Goal: Information Seeking & Learning: Learn about a topic

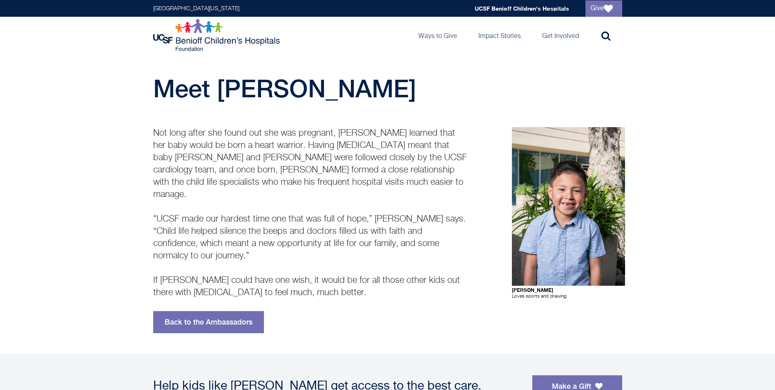
click at [400, 188] on p "Not long after she found out she was pregnant, Nathalie Toribio learned that he…" at bounding box center [310, 213] width 314 height 172
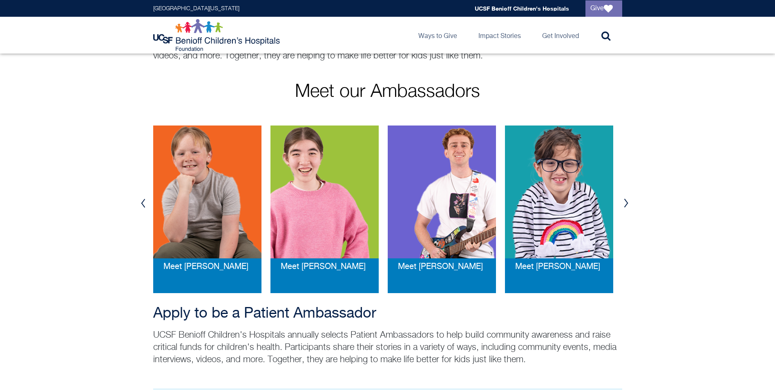
scroll to position [123, 0]
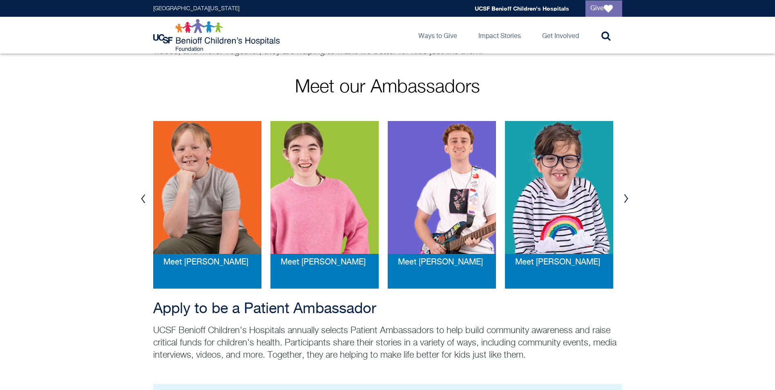
click at [626, 200] on button "Next" at bounding box center [626, 198] width 12 height 25
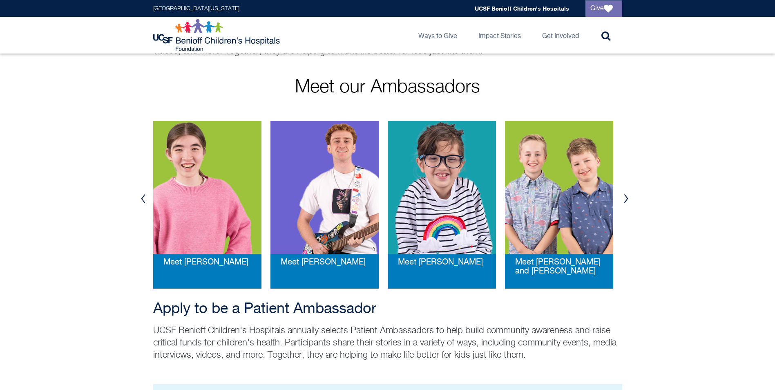
click at [626, 200] on button "Next" at bounding box center [626, 198] width 12 height 25
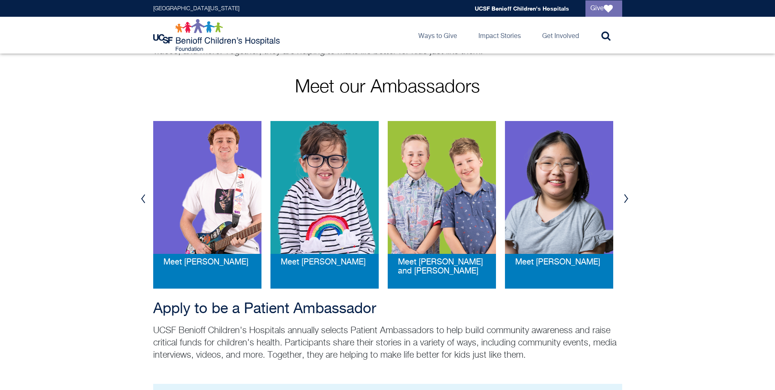
click at [626, 200] on button "Next" at bounding box center [626, 198] width 12 height 25
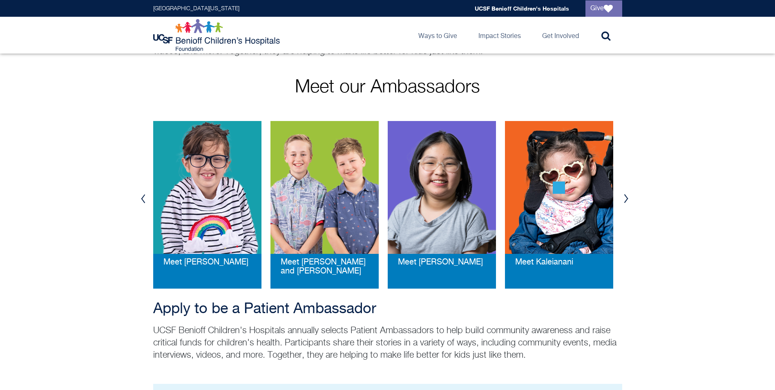
click at [626, 200] on button "Next" at bounding box center [626, 198] width 12 height 25
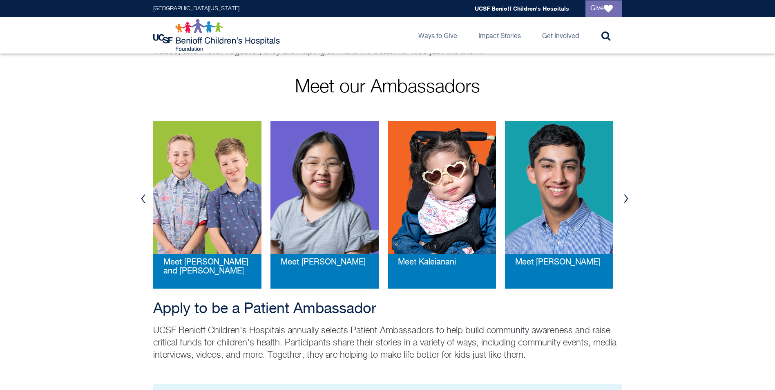
click at [140, 198] on button "Previous" at bounding box center [143, 198] width 12 height 25
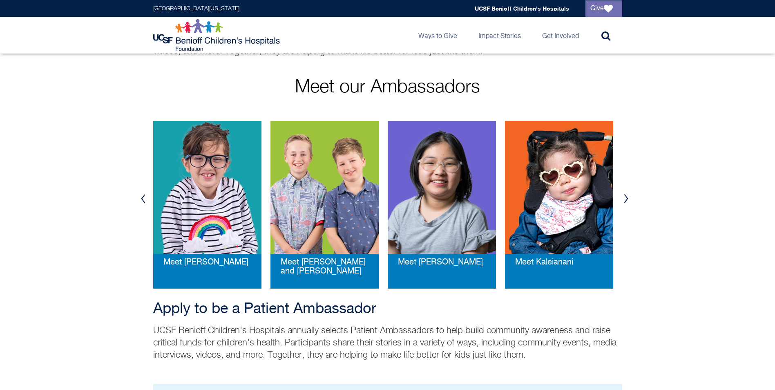
click at [140, 198] on button "Previous" at bounding box center [143, 198] width 12 height 25
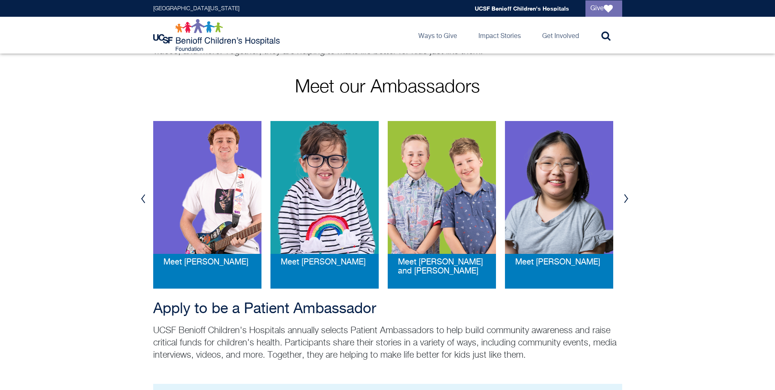
click at [140, 198] on button "Previous" at bounding box center [143, 198] width 12 height 25
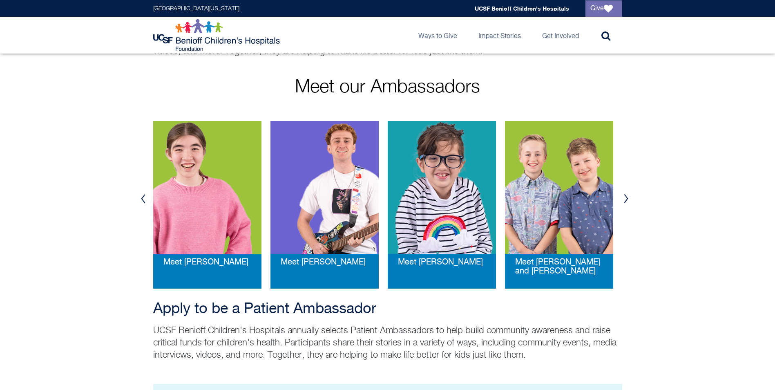
click at [140, 198] on button "Previous" at bounding box center [143, 198] width 12 height 25
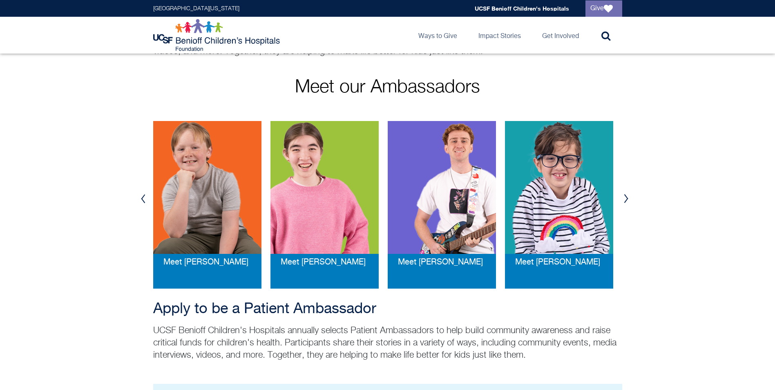
click at [140, 198] on button "Previous" at bounding box center [143, 198] width 12 height 25
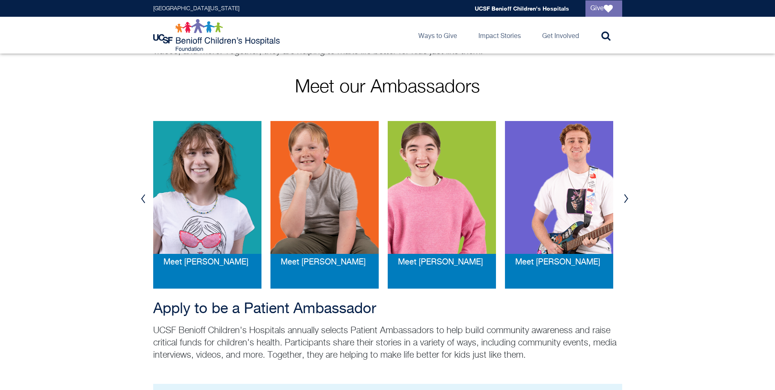
click at [140, 198] on button "Previous" at bounding box center [143, 198] width 12 height 25
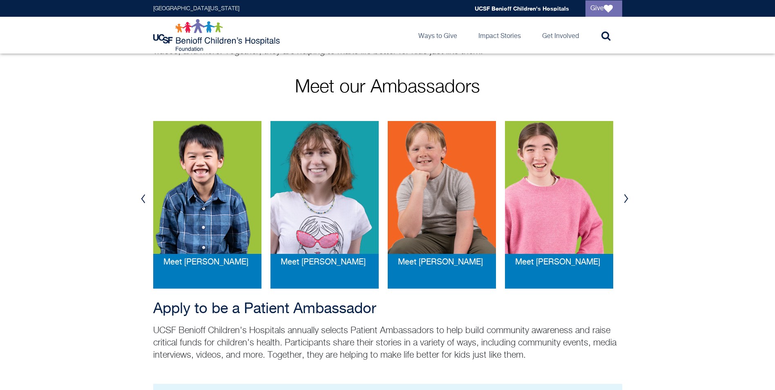
click at [140, 198] on button "Previous" at bounding box center [143, 198] width 12 height 25
click at [626, 200] on button "Next" at bounding box center [626, 198] width 12 height 25
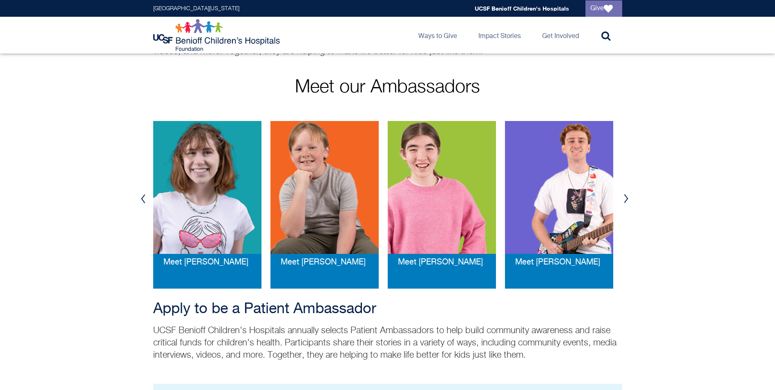
click at [626, 200] on button "Next" at bounding box center [626, 198] width 12 height 25
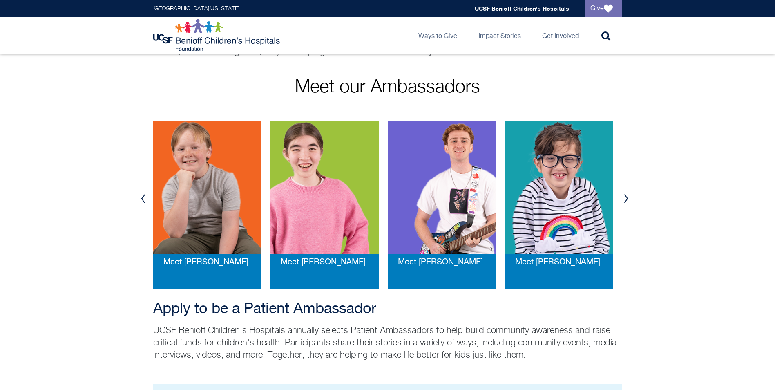
click at [626, 200] on button "Next" at bounding box center [626, 198] width 12 height 25
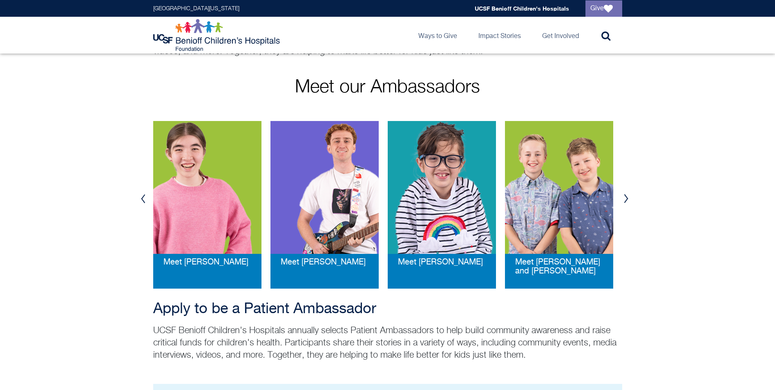
click at [626, 200] on button "Next" at bounding box center [626, 198] width 12 height 25
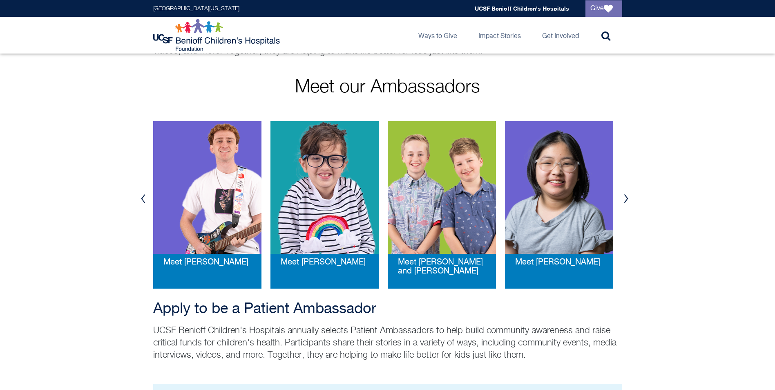
click at [626, 200] on button "Next" at bounding box center [626, 198] width 12 height 25
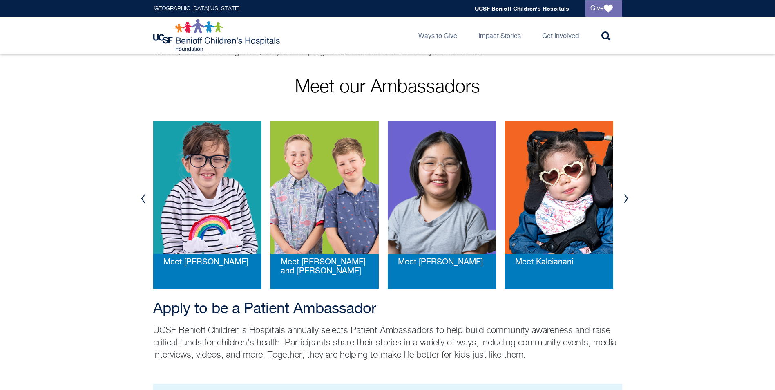
click at [626, 200] on button "Next" at bounding box center [626, 198] width 12 height 25
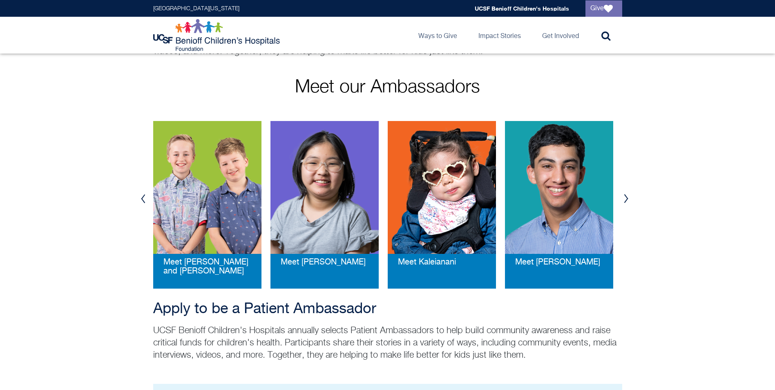
click at [626, 200] on button "Next" at bounding box center [626, 198] width 12 height 25
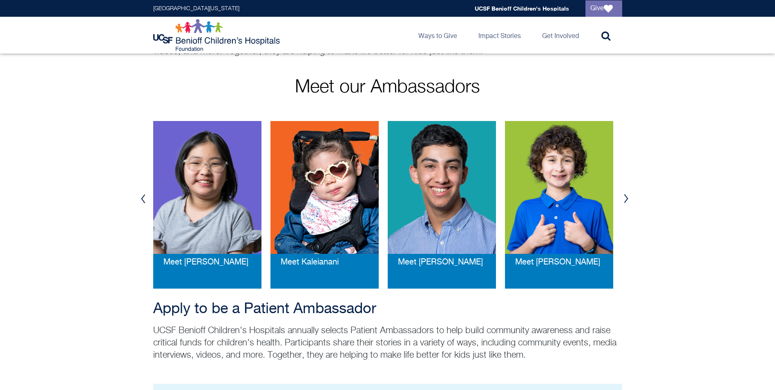
click at [626, 200] on button "Next" at bounding box center [626, 198] width 12 height 25
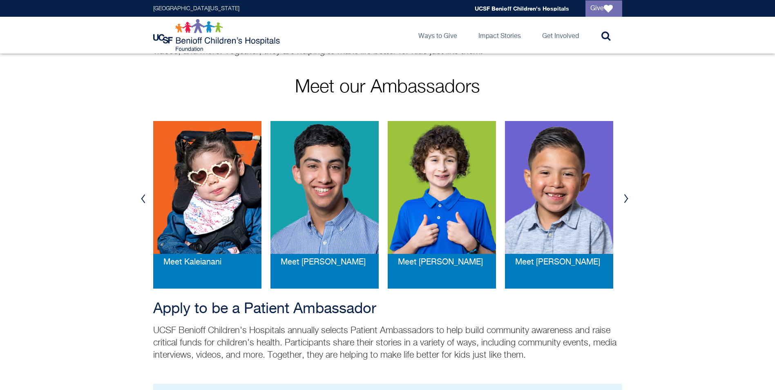
click at [626, 200] on button "Next" at bounding box center [626, 198] width 12 height 25
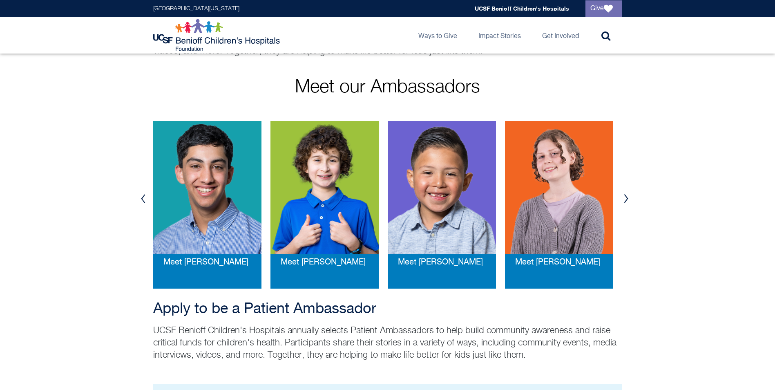
click at [419, 268] on div "Meet [PERSON_NAME]" at bounding box center [442, 268] width 108 height 41
click at [419, 264] on span "Meet [PERSON_NAME]" at bounding box center [440, 262] width 85 height 9
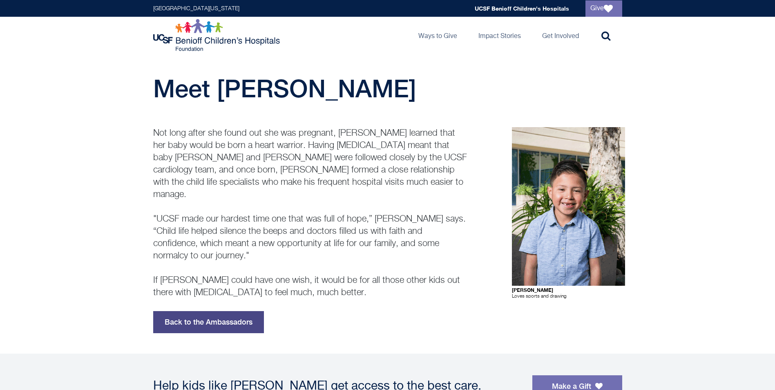
click at [245, 311] on link "Back to the Ambassadors" at bounding box center [208, 322] width 111 height 22
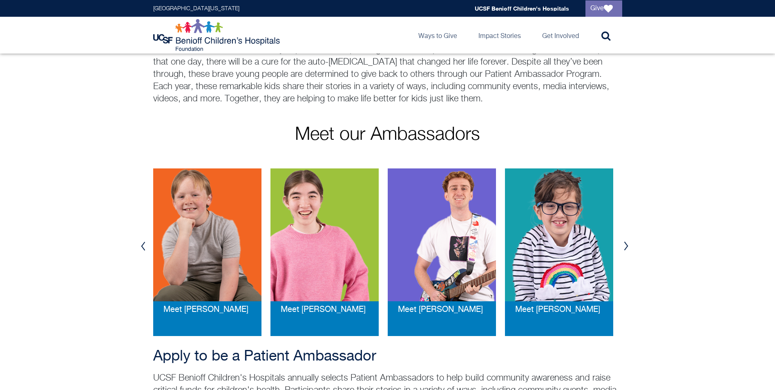
scroll to position [123, 0]
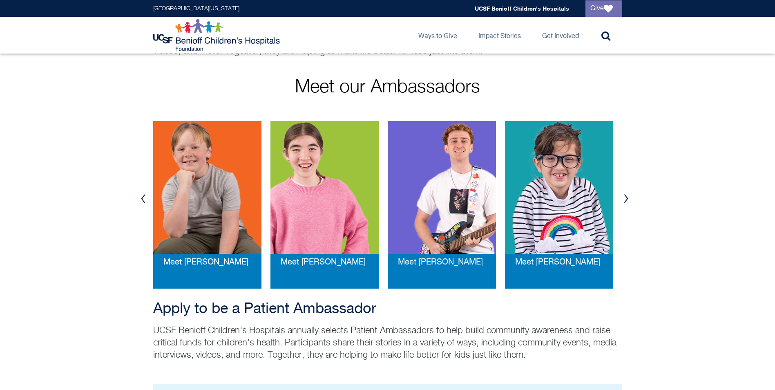
click at [628, 198] on button "Next" at bounding box center [626, 198] width 12 height 25
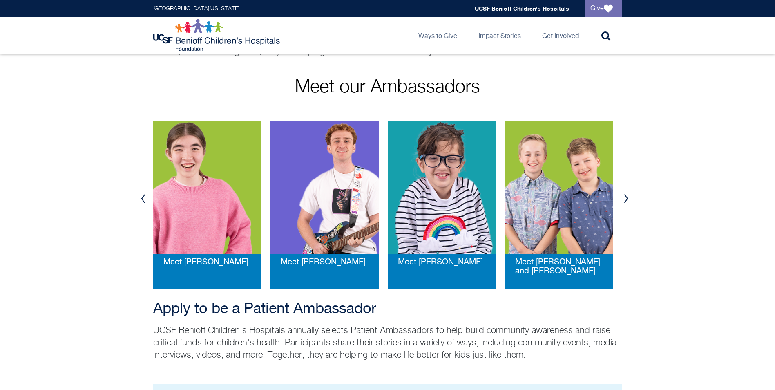
click at [628, 198] on button "Next" at bounding box center [626, 198] width 12 height 25
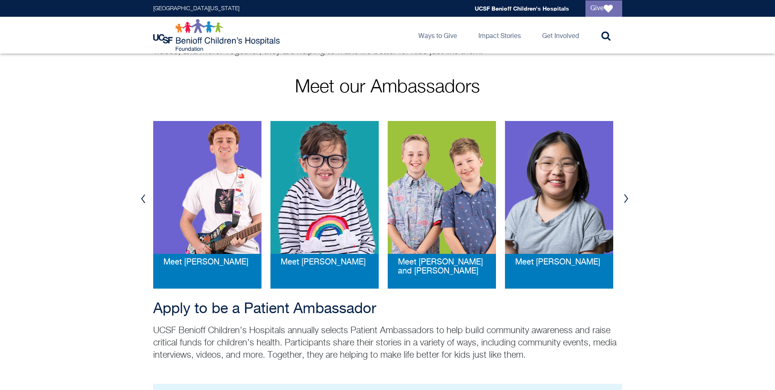
click at [628, 198] on button "Next" at bounding box center [626, 198] width 12 height 25
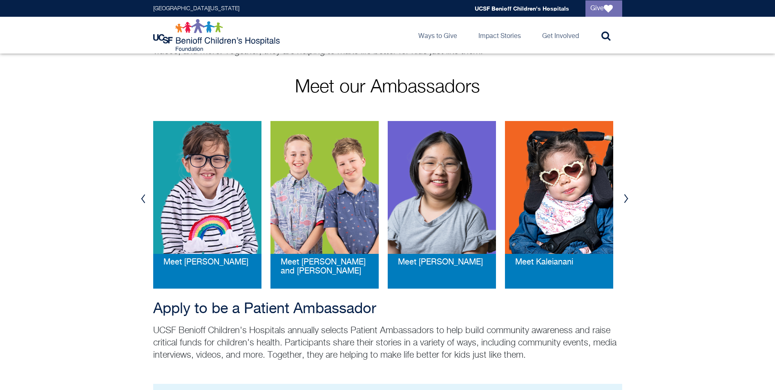
click at [628, 198] on button "Next" at bounding box center [626, 198] width 12 height 25
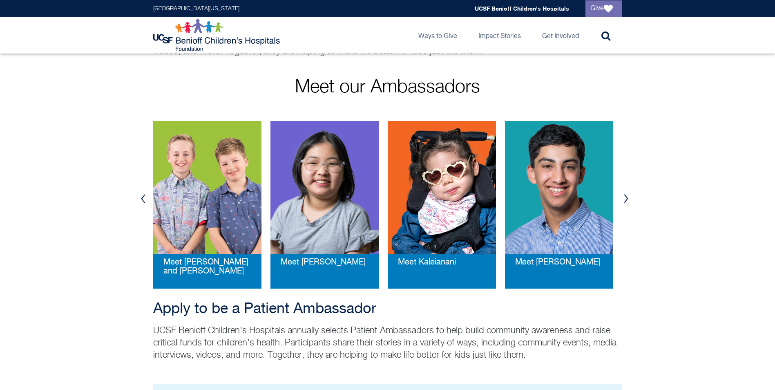
click at [628, 198] on button "Next" at bounding box center [626, 198] width 12 height 25
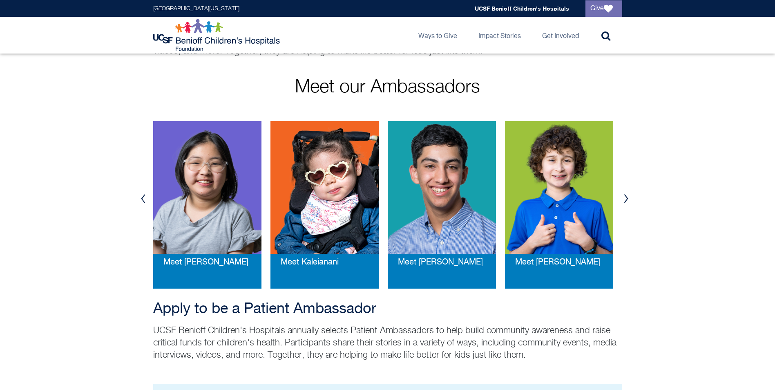
click at [628, 198] on button "Next" at bounding box center [626, 198] width 12 height 25
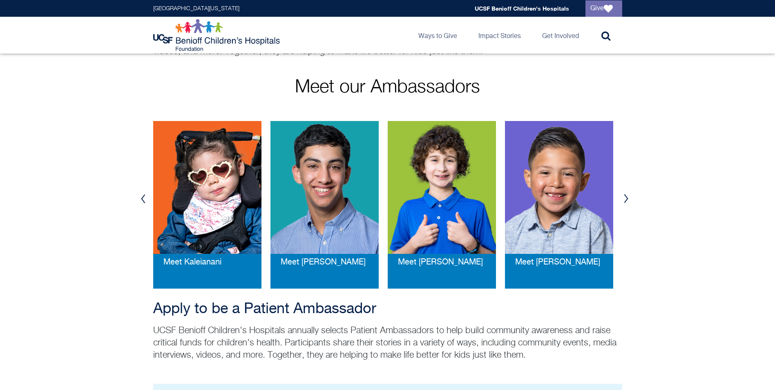
click at [628, 198] on button "Next" at bounding box center [626, 198] width 12 height 25
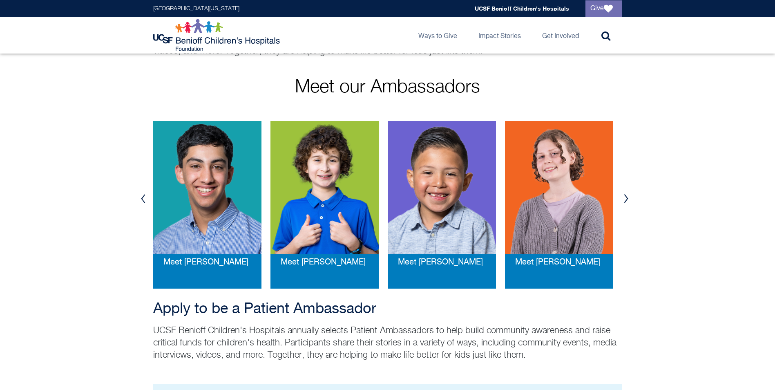
click at [628, 198] on button "Next" at bounding box center [626, 198] width 12 height 25
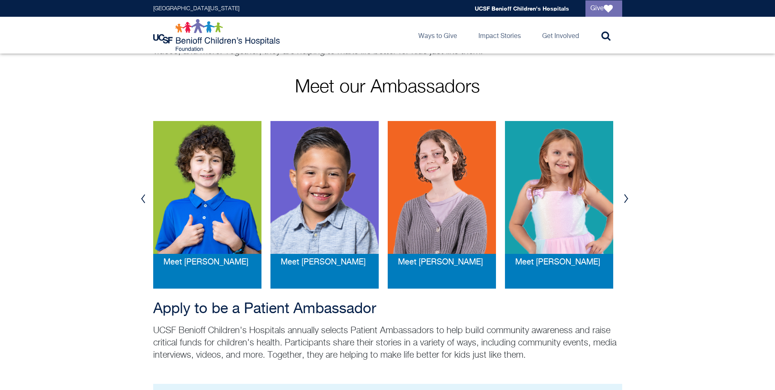
click at [628, 198] on button "Next" at bounding box center [626, 198] width 12 height 25
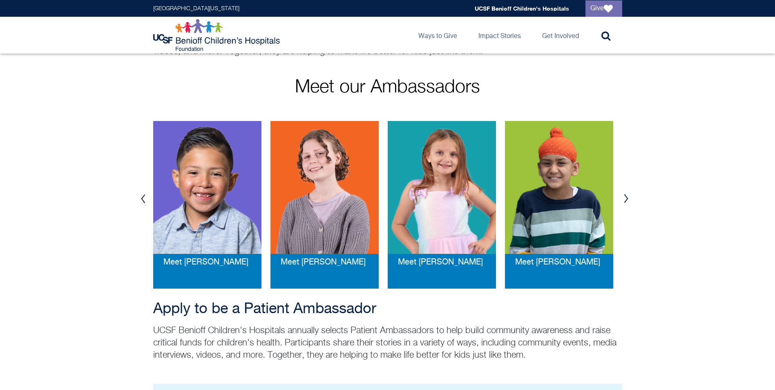
click at [628, 198] on button "Next" at bounding box center [626, 198] width 12 height 25
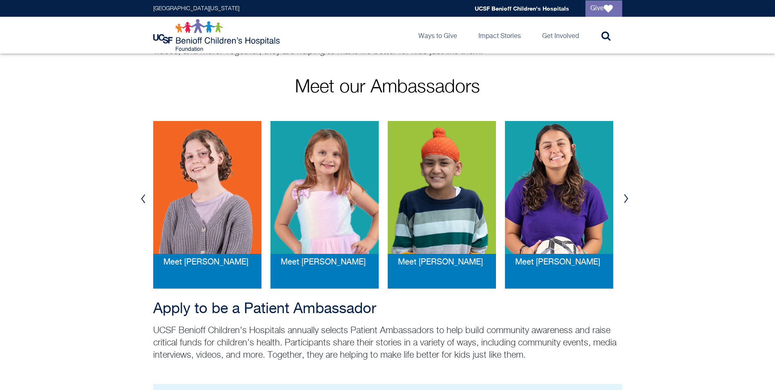
click at [628, 198] on button "Next" at bounding box center [626, 198] width 12 height 25
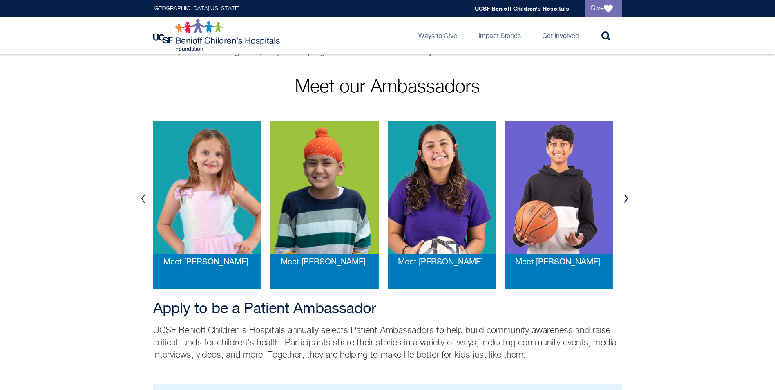
click at [628, 198] on button "Next" at bounding box center [626, 198] width 12 height 25
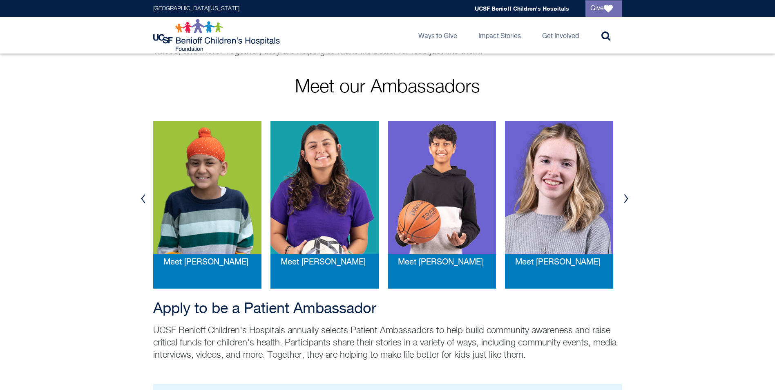
click at [628, 198] on button "Next" at bounding box center [626, 198] width 12 height 25
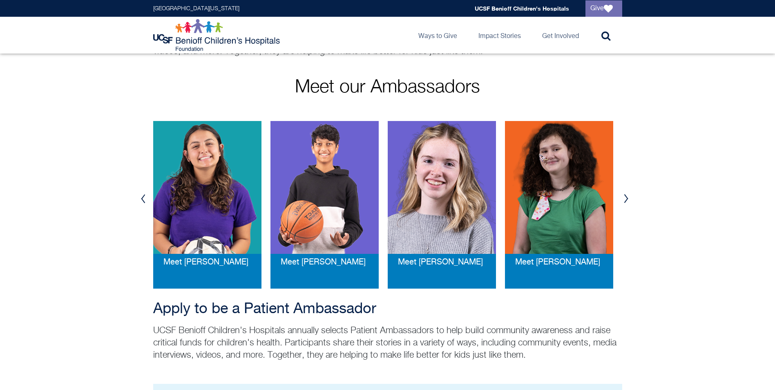
click at [628, 198] on button "Next" at bounding box center [626, 198] width 12 height 25
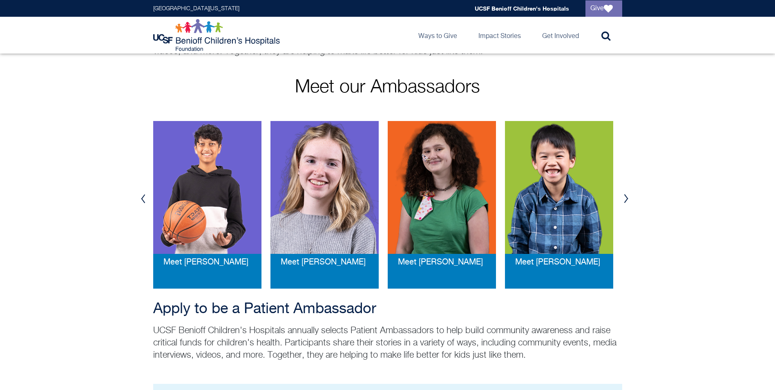
click at [628, 198] on button "Next" at bounding box center [626, 198] width 12 height 25
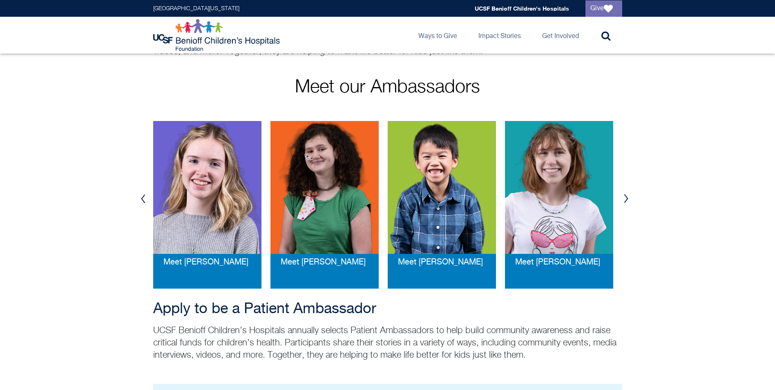
click at [628, 198] on button "Next" at bounding box center [626, 198] width 12 height 25
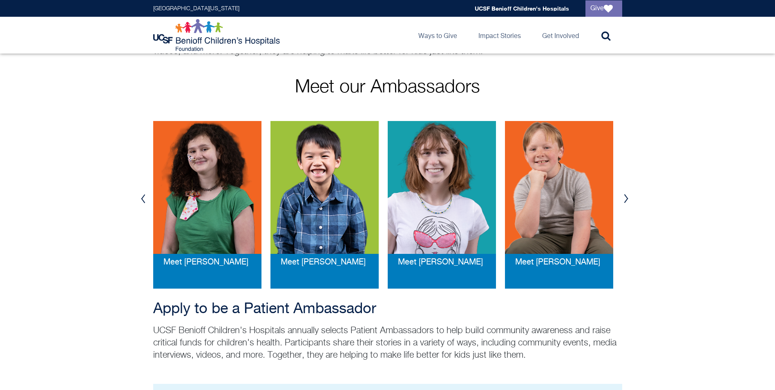
click at [628, 198] on button "Next" at bounding box center [626, 198] width 12 height 25
